Goal: Transaction & Acquisition: Book appointment/travel/reservation

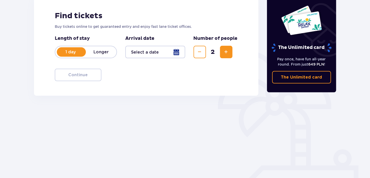
click at [177, 51] on div at bounding box center [155, 52] width 60 height 12
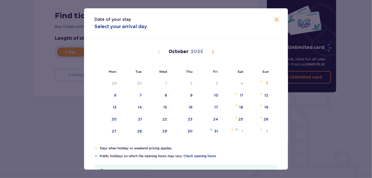
click at [214, 52] on span "Next month" at bounding box center [213, 52] width 6 height 6
click at [213, 52] on span "Next month" at bounding box center [213, 52] width 6 height 6
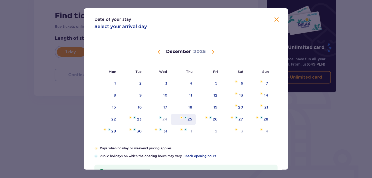
click at [189, 119] on div "25" at bounding box center [190, 118] width 5 height 5
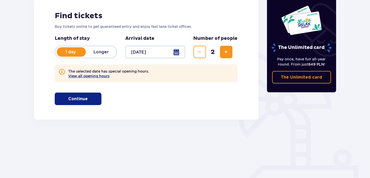
click at [98, 75] on button "View all opening hours" at bounding box center [88, 76] width 41 height 4
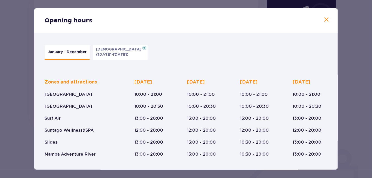
drag, startPoint x: 174, startPoint y: 56, endPoint x: 178, endPoint y: 55, distance: 3.5
click at [175, 56] on div "January - December Epiphany (Jan 5-6, 2026)" at bounding box center [183, 52] width 283 height 21
click at [324, 19] on span at bounding box center [326, 20] width 6 height 6
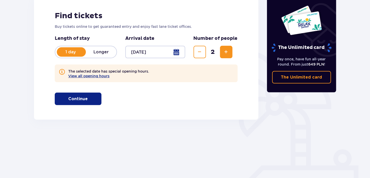
click at [181, 53] on div at bounding box center [155, 52] width 60 height 12
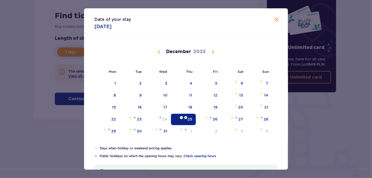
click at [178, 53] on p "December" at bounding box center [178, 52] width 25 height 6
click at [159, 51] on span "Previous month" at bounding box center [159, 52] width 6 height 6
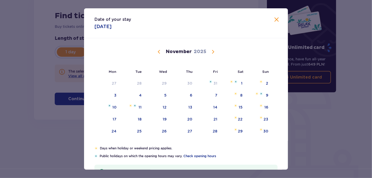
click at [160, 51] on span "Previous month" at bounding box center [159, 52] width 6 height 6
click at [165, 120] on div "22" at bounding box center [165, 118] width 5 height 5
type input "22.10.25"
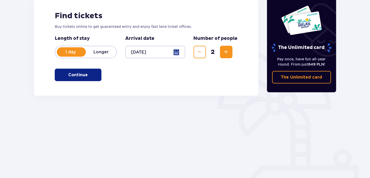
click at [83, 77] on p "Continue" at bounding box center [78, 75] width 19 height 6
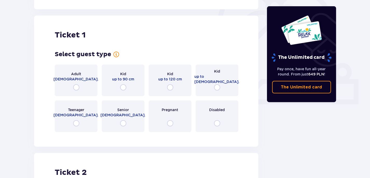
scroll to position [173, 0]
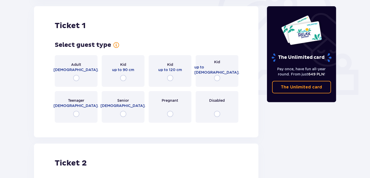
click at [76, 79] on input "radio" at bounding box center [76, 78] width 6 height 6
radio input "true"
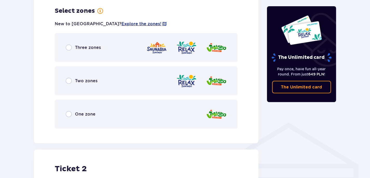
scroll to position [300, 0]
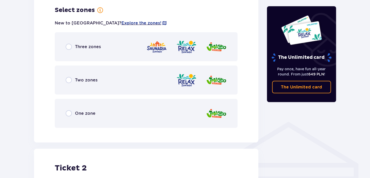
click at [69, 48] on input "radio" at bounding box center [69, 47] width 6 height 6
radio input "true"
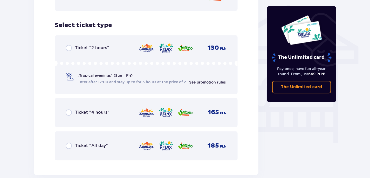
scroll to position [432, 0]
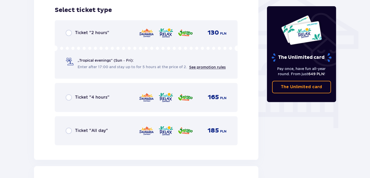
click at [67, 130] on input "radio" at bounding box center [69, 130] width 6 height 6
radio input "true"
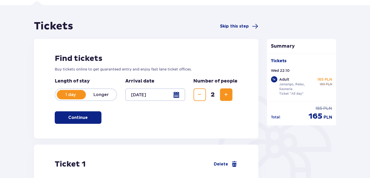
scroll to position [0, 0]
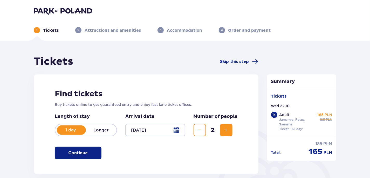
click at [118, 32] on p "Attractions and amenities" at bounding box center [113, 31] width 56 height 6
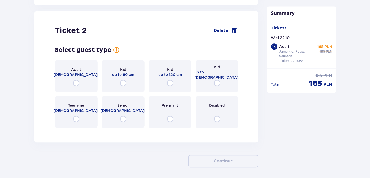
scroll to position [607, 0]
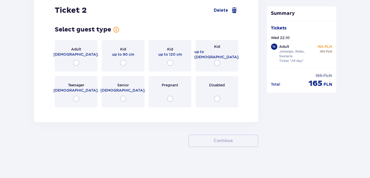
click at [77, 61] on input "radio" at bounding box center [76, 62] width 6 height 6
radio input "true"
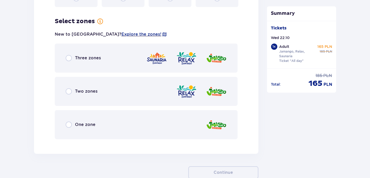
scroll to position [718, 0]
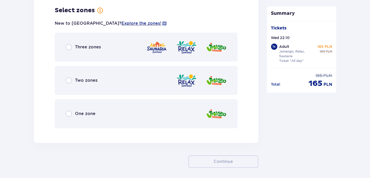
click at [70, 47] on input "radio" at bounding box center [69, 47] width 6 height 6
radio input "true"
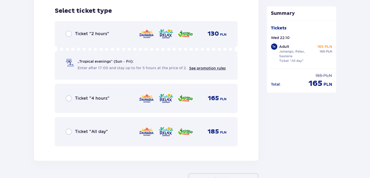
scroll to position [850, 0]
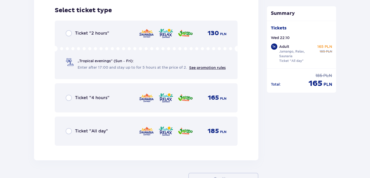
click at [72, 131] on input "radio" at bounding box center [69, 131] width 6 height 6
radio input "true"
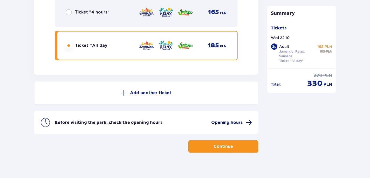
scroll to position [941, 0]
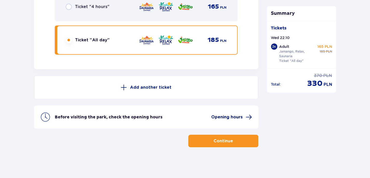
click at [237, 116] on span "Opening hours" at bounding box center [227, 117] width 31 height 6
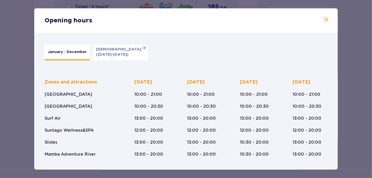
click at [328, 20] on span at bounding box center [326, 20] width 6 height 6
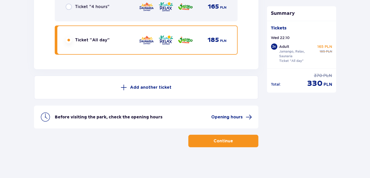
click at [217, 143] on button "Continue" at bounding box center [223, 140] width 70 height 12
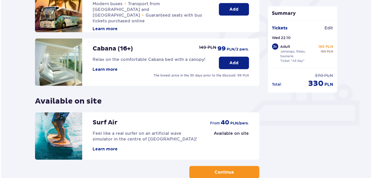
scroll to position [97, 0]
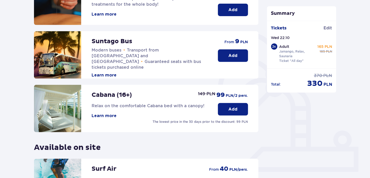
click at [110, 114] on button "Learn more" at bounding box center [104, 116] width 25 height 6
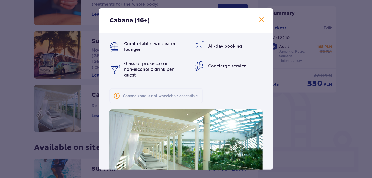
click at [260, 19] on span at bounding box center [262, 20] width 6 height 6
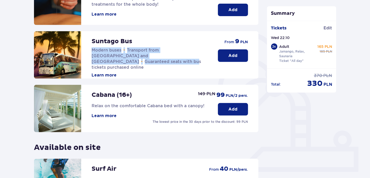
drag, startPoint x: 93, startPoint y: 49, endPoint x: 164, endPoint y: 55, distance: 70.9
click at [171, 55] on p "Modern buses • Transport from Warsaw and Żyrardów • Guaranteed seats with bus t…" at bounding box center [150, 58] width 116 height 23
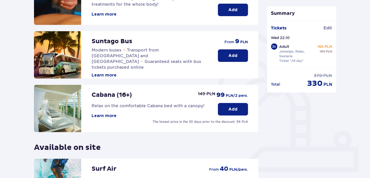
click at [147, 65] on div "Suntago Bus Modern buses • Transport from Warsaw and Żyrardów • Guaranteed seat…" at bounding box center [150, 54] width 116 height 47
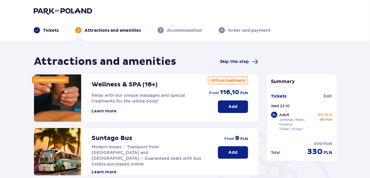
click at [98, 110] on button "Learn more" at bounding box center [104, 111] width 25 height 6
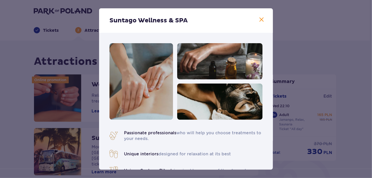
click at [259, 19] on span at bounding box center [262, 20] width 6 height 6
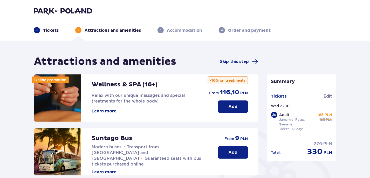
click at [229, 107] on p "Add" at bounding box center [232, 107] width 9 height 6
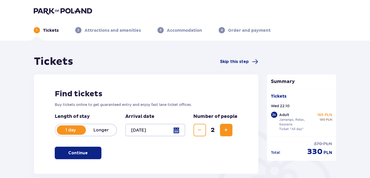
scroll to position [77, 0]
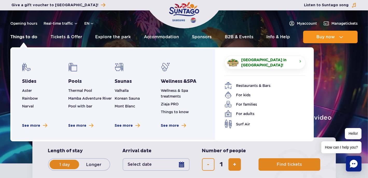
click at [30, 38] on link "Things to do" at bounding box center [23, 37] width 27 height 12
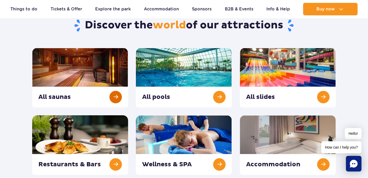
click at [65, 97] on link at bounding box center [80, 77] width 96 height 59
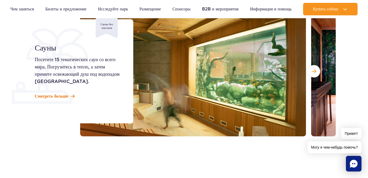
click at [63, 96] on font "Смотреть больше" at bounding box center [51, 95] width 33 height 5
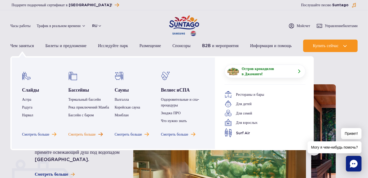
click at [77, 133] on font "Смотреть больше" at bounding box center [82, 134] width 27 height 4
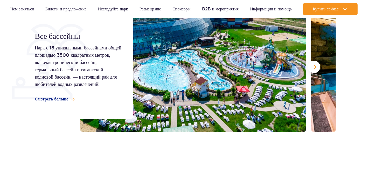
scroll to position [104, 0]
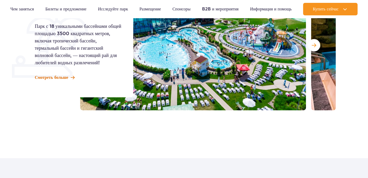
click at [60, 78] on font "Смотреть больше" at bounding box center [51, 77] width 33 height 5
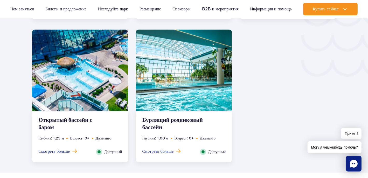
scroll to position [937, 0]
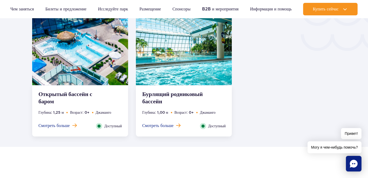
click at [92, 61] on img at bounding box center [80, 44] width 96 height 81
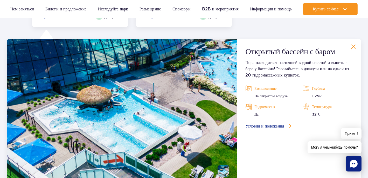
scroll to position [1053, 0]
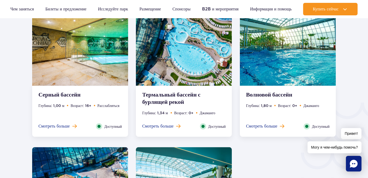
click at [177, 97] on font "Термальный бассейн с бурлящей рекой" at bounding box center [171, 98] width 58 height 14
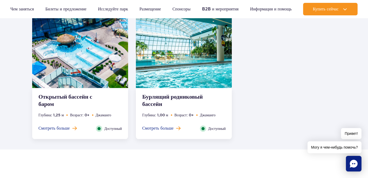
scroll to position [1092, 0]
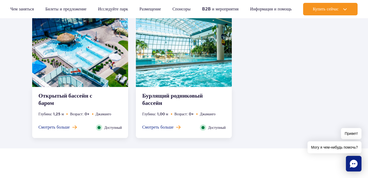
click at [165, 96] on font "Бурлящий родниковый бассейн" at bounding box center [172, 99] width 61 height 14
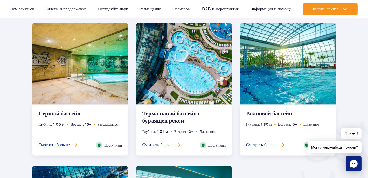
scroll to position [767, 0]
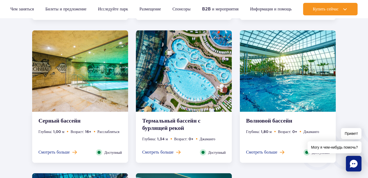
click at [70, 121] on font "Серный бассейн" at bounding box center [59, 120] width 42 height 7
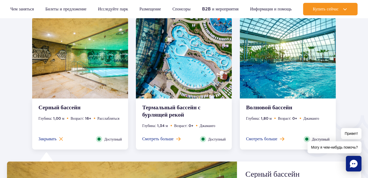
scroll to position [651, 0]
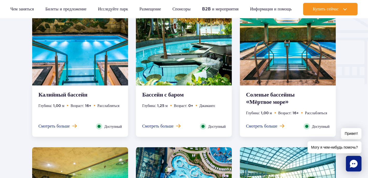
click at [77, 93] on font "Калийный бассейн" at bounding box center [62, 94] width 49 height 7
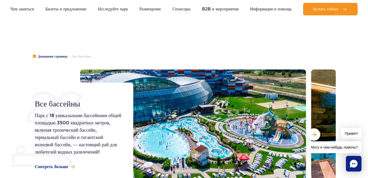
scroll to position [0, 0]
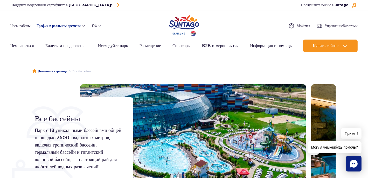
click at [61, 25] on font "Трафик в реальном времени" at bounding box center [59, 26] width 44 height 4
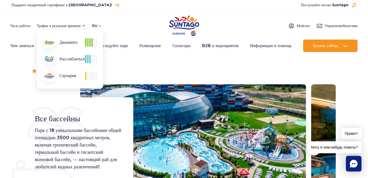
click at [126, 64] on ul "Домашняя страница Все бассейны" at bounding box center [184, 71] width 304 height 26
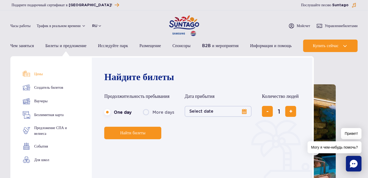
click at [41, 74] on font "Цены" at bounding box center [38, 74] width 9 height 4
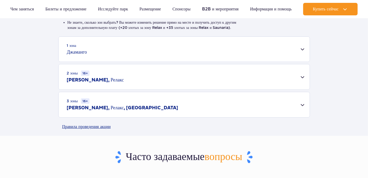
click at [77, 51] on font "Джаманго" at bounding box center [77, 52] width 20 height 6
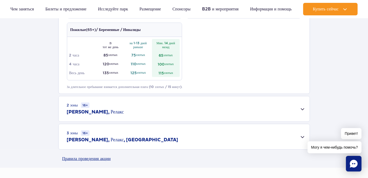
scroll to position [363, 0]
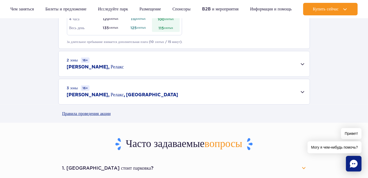
click at [98, 63] on div "2 зоны 16+ Джаманго, Релакс" at bounding box center [184, 63] width 251 height 25
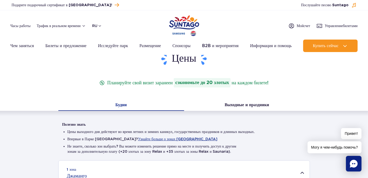
scroll to position [0, 0]
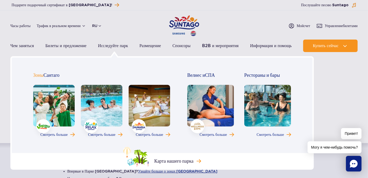
click at [48, 117] on link at bounding box center [54, 106] width 42 height 42
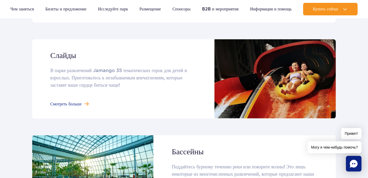
scroll to position [415, 0]
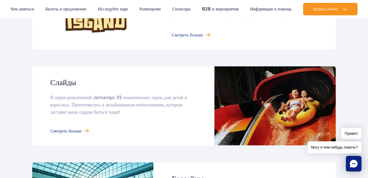
click at [79, 130] on link at bounding box center [184, 105] width 304 height 79
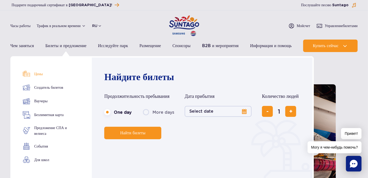
click at [40, 74] on font "Цены" at bounding box center [38, 74] width 9 height 4
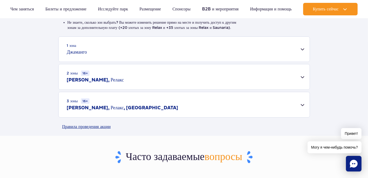
click at [85, 80] on font "[PERSON_NAME], Релакс" at bounding box center [95, 80] width 57 height 6
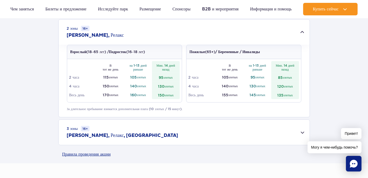
scroll to position [208, 0]
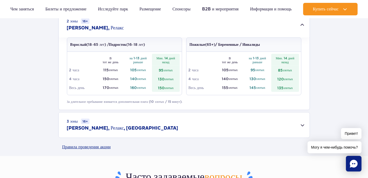
click at [98, 28] on font "Джаманго, Релакс" at bounding box center [95, 28] width 57 height 6
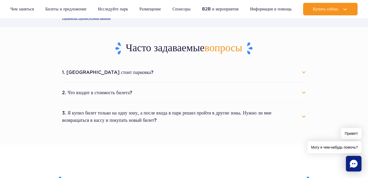
scroll to position [286, 0]
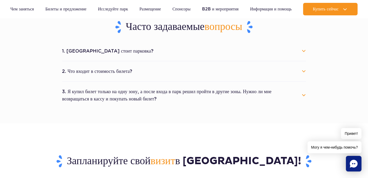
click at [107, 51] on font "1. Сколько стоит парковка?" at bounding box center [108, 50] width 92 height 5
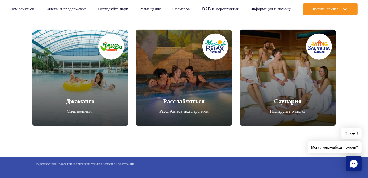
scroll to position [623, 0]
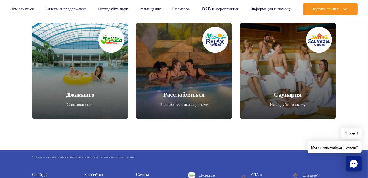
click at [176, 78] on link "Расслабляться" at bounding box center [184, 71] width 96 height 96
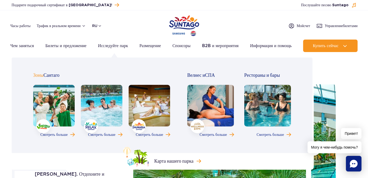
click at [109, 106] on link at bounding box center [102, 106] width 42 height 42
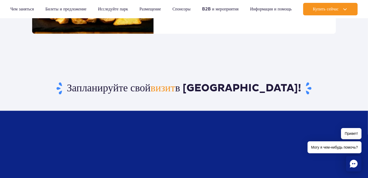
scroll to position [701, 0]
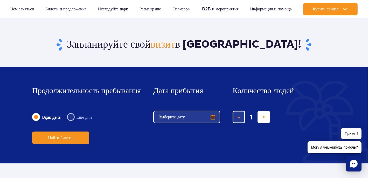
click at [264, 117] on span "добавить билет" at bounding box center [263, 117] width 3 height 0
type input "2"
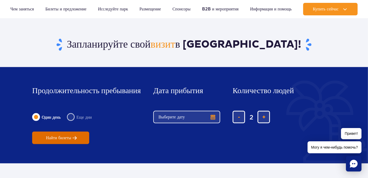
click at [70, 136] on span "Найти билеты" at bounding box center [58, 137] width 25 height 5
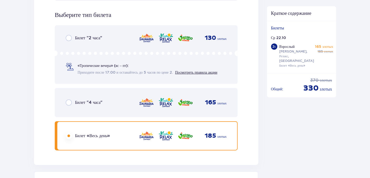
scroll to position [952, 0]
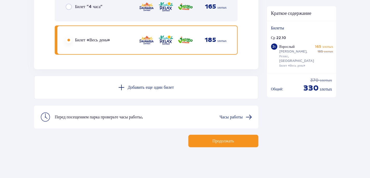
click at [229, 140] on font "Продолжать" at bounding box center [224, 141] width 22 height 4
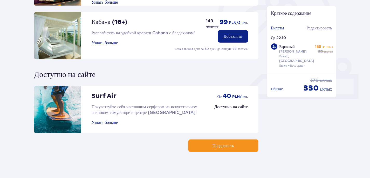
scroll to position [174, 0]
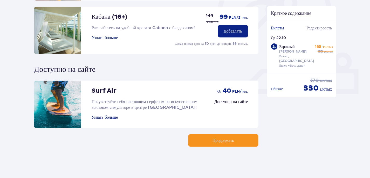
click at [225, 140] on font "Продолжать" at bounding box center [224, 140] width 22 height 4
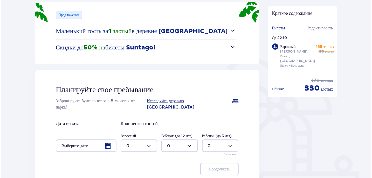
scroll to position [78, 0]
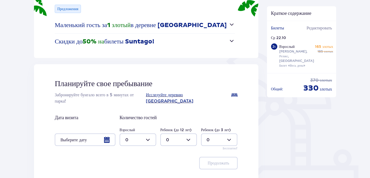
click at [148, 133] on div at bounding box center [138, 139] width 37 height 12
click at [132, 103] on div "2" at bounding box center [138, 104] width 25 height 6
type input "2"
click at [108, 133] on div at bounding box center [85, 139] width 61 height 12
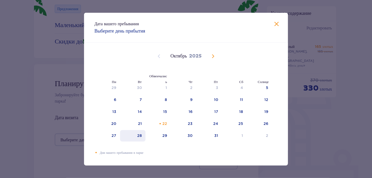
click at [140, 135] on font "28" at bounding box center [139, 135] width 5 height 4
click at [163, 133] on font "29" at bounding box center [165, 135] width 5 height 4
type input "[DATE] - [DATE]"
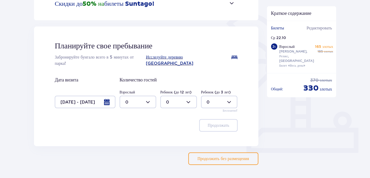
scroll to position [127, 0]
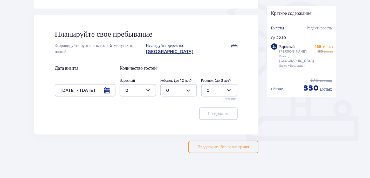
click at [147, 84] on div at bounding box center [138, 90] width 37 height 12
click at [127, 121] on font "2" at bounding box center [127, 121] width 3 height 5
type input "2"
click at [215, 111] on font "Продолжать" at bounding box center [219, 113] width 22 height 4
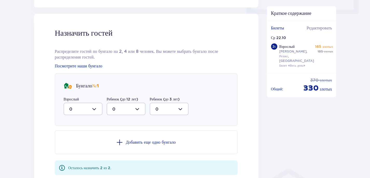
scroll to position [255, 0]
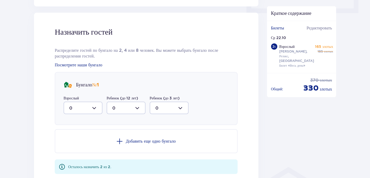
click at [96, 104] on div at bounding box center [83, 107] width 39 height 12
click at [79, 143] on div "2" at bounding box center [83, 146] width 28 height 6
type input "2"
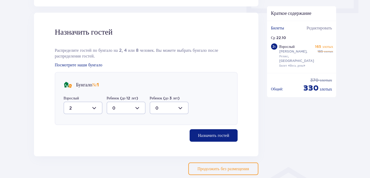
click at [215, 133] on font "Назначить гостей" at bounding box center [213, 135] width 31 height 4
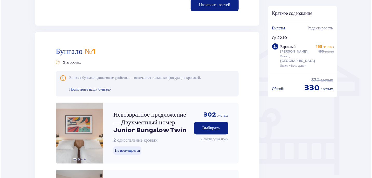
scroll to position [359, 0]
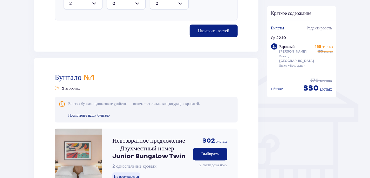
click at [105, 113] on font "Посмотрите наши бунгало" at bounding box center [89, 115] width 42 height 4
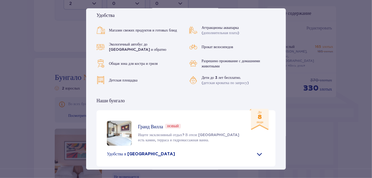
scroll to position [78, 0]
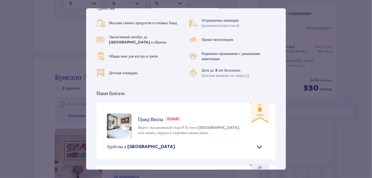
click at [251, 78] on div "Магазин свежих продуктов и готовых блюд Аттракционы аквапарка (дополнительная п…" at bounding box center [186, 48] width 179 height 60
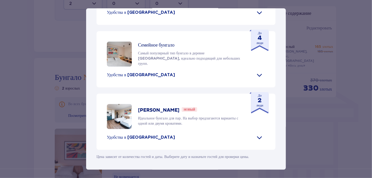
scroll to position [260, 0]
click at [131, 15] on font "Удобства в [GEOGRAPHIC_DATA]" at bounding box center [141, 12] width 68 height 4
click at [123, 77] on font "Удобства в [GEOGRAPHIC_DATA]" at bounding box center [141, 75] width 68 height 4
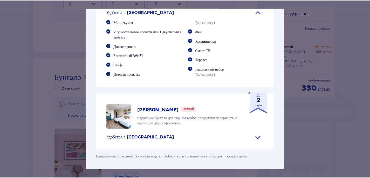
scroll to position [441, 0]
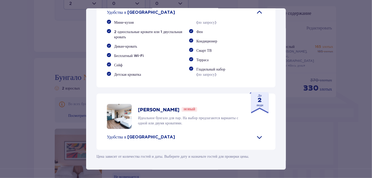
click at [298, 26] on div "Деревня [GEOGRAPHIC_DATA] — идеальное место для поклонников тропического климат…" at bounding box center [186, 89] width 372 height 178
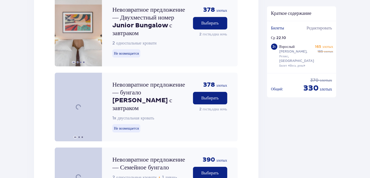
scroll to position [749, 0]
